Goal: Information Seeking & Learning: Learn about a topic

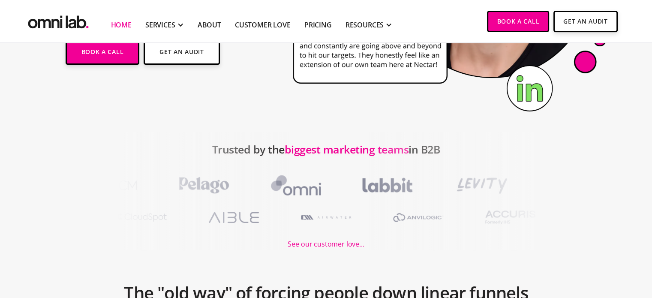
scroll to position [257, 0]
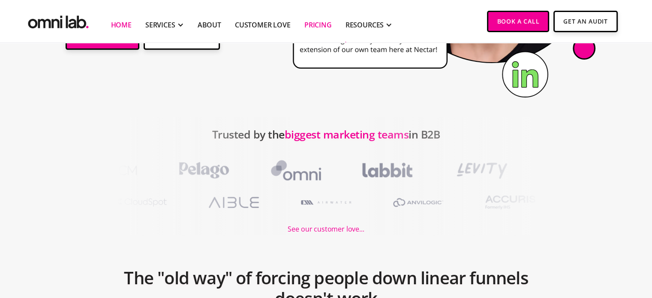
click at [328, 25] on link "Pricing" at bounding box center [317, 25] width 27 height 10
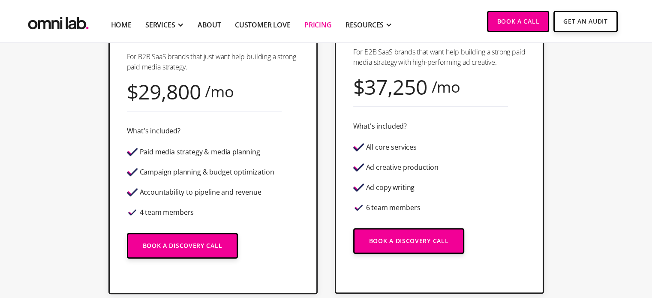
scroll to position [337, 0]
